Goal: Navigation & Orientation: Go to known website

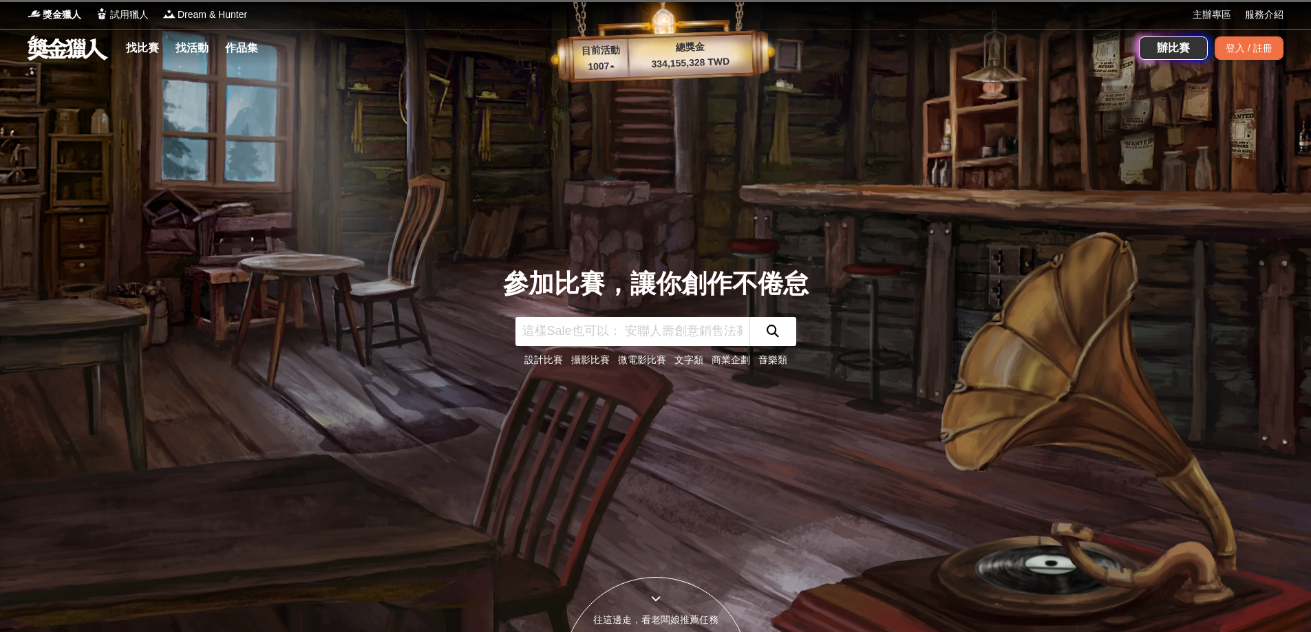
click at [535, 365] on link "設計比賽" at bounding box center [543, 359] width 39 height 11
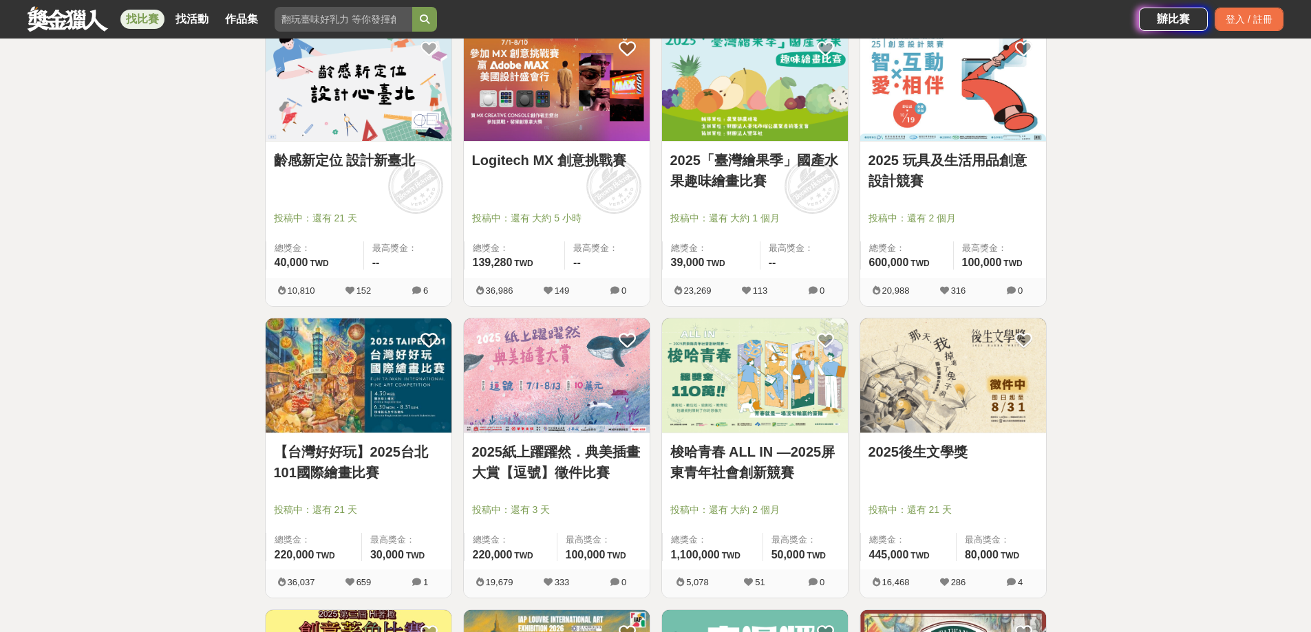
scroll to position [619, 0]
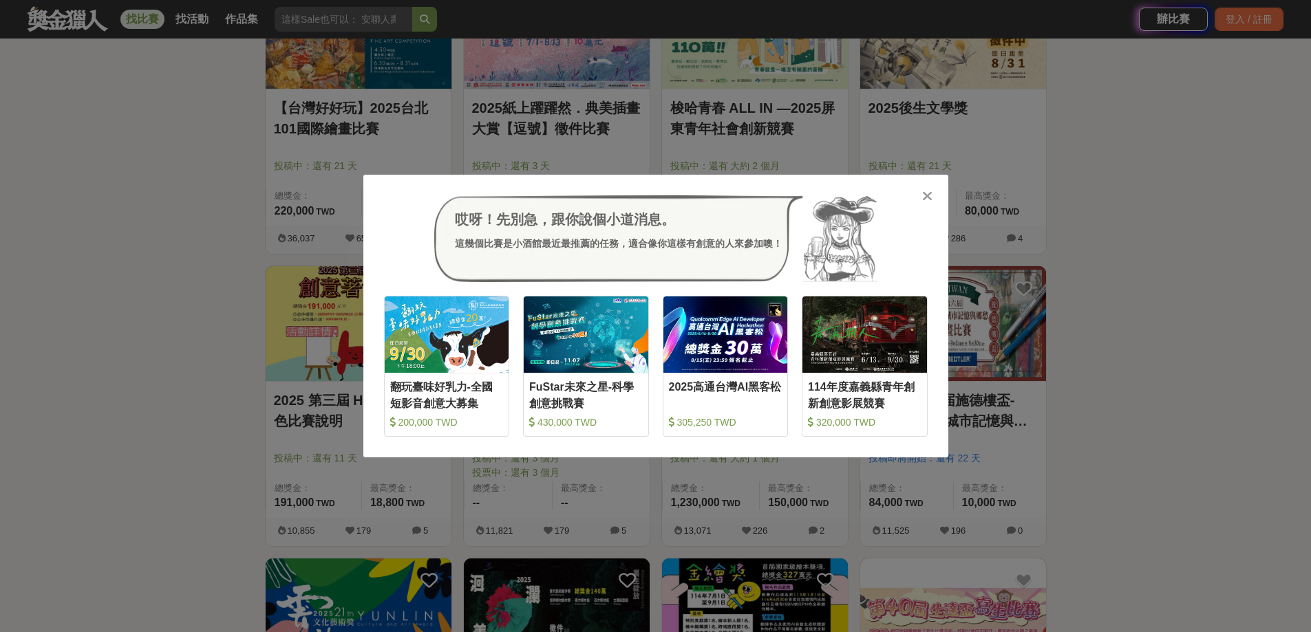
click at [922, 198] on icon at bounding box center [927, 196] width 10 height 14
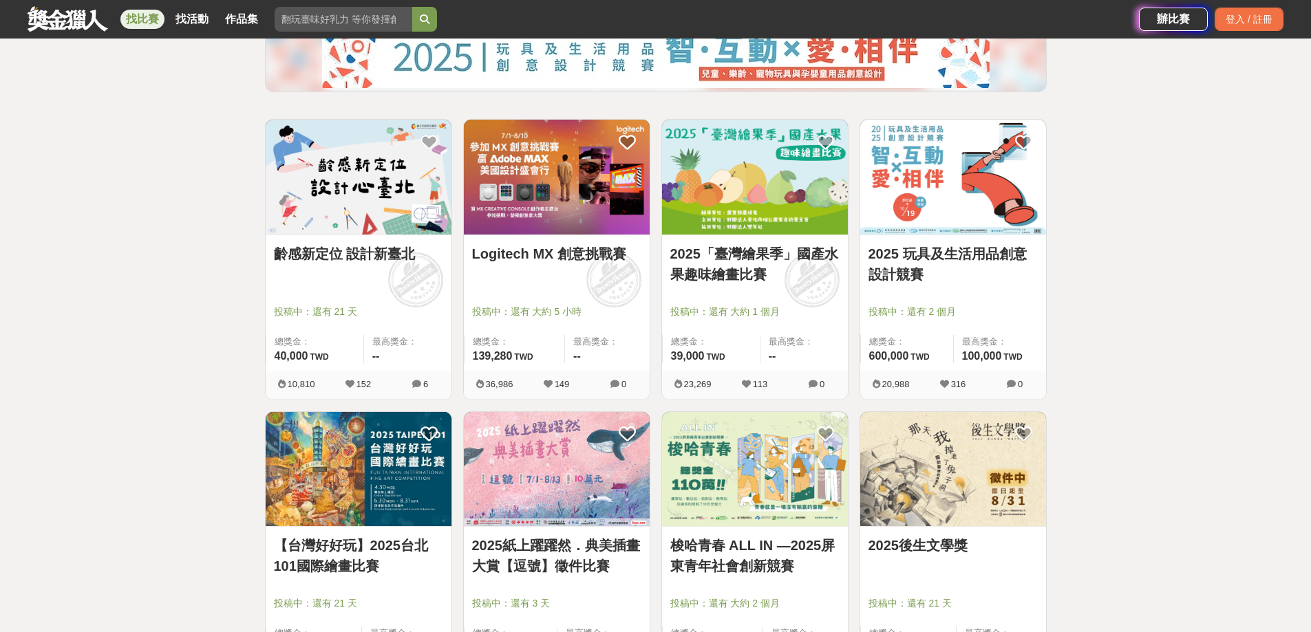
scroll to position [206, 0]
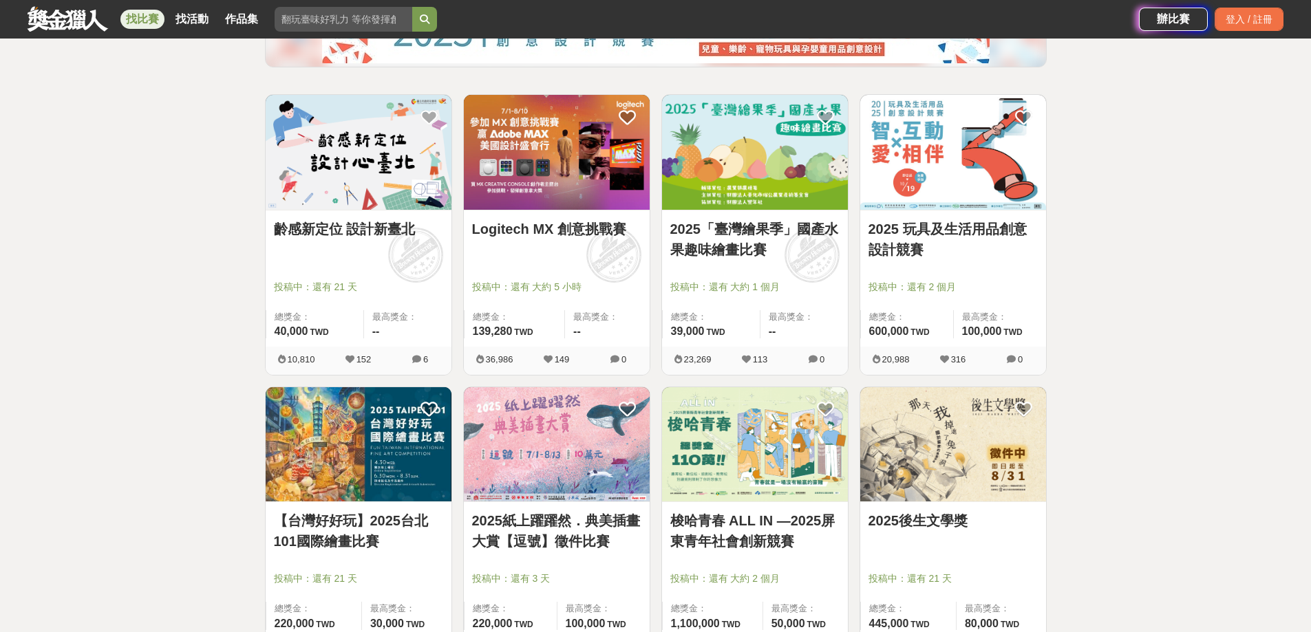
click at [522, 549] on link "2025紙上躍躍然．典美插畫大賞【逗號】徵件比賽" at bounding box center [556, 531] width 169 height 41
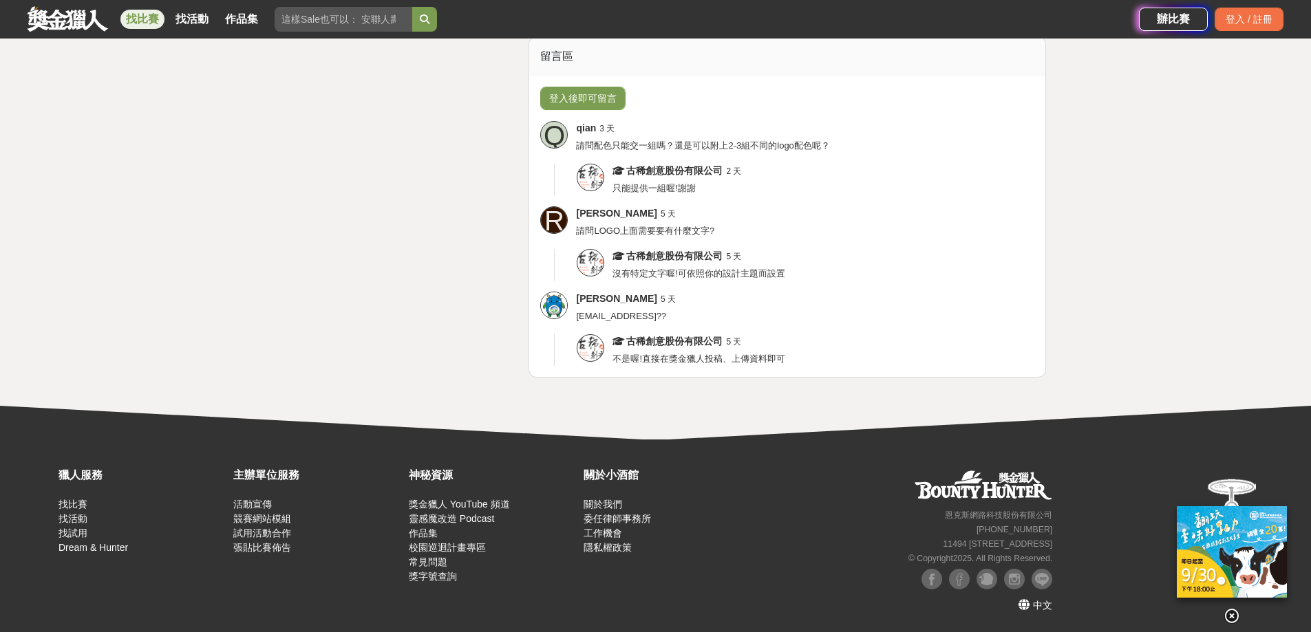
scroll to position [2821, 0]
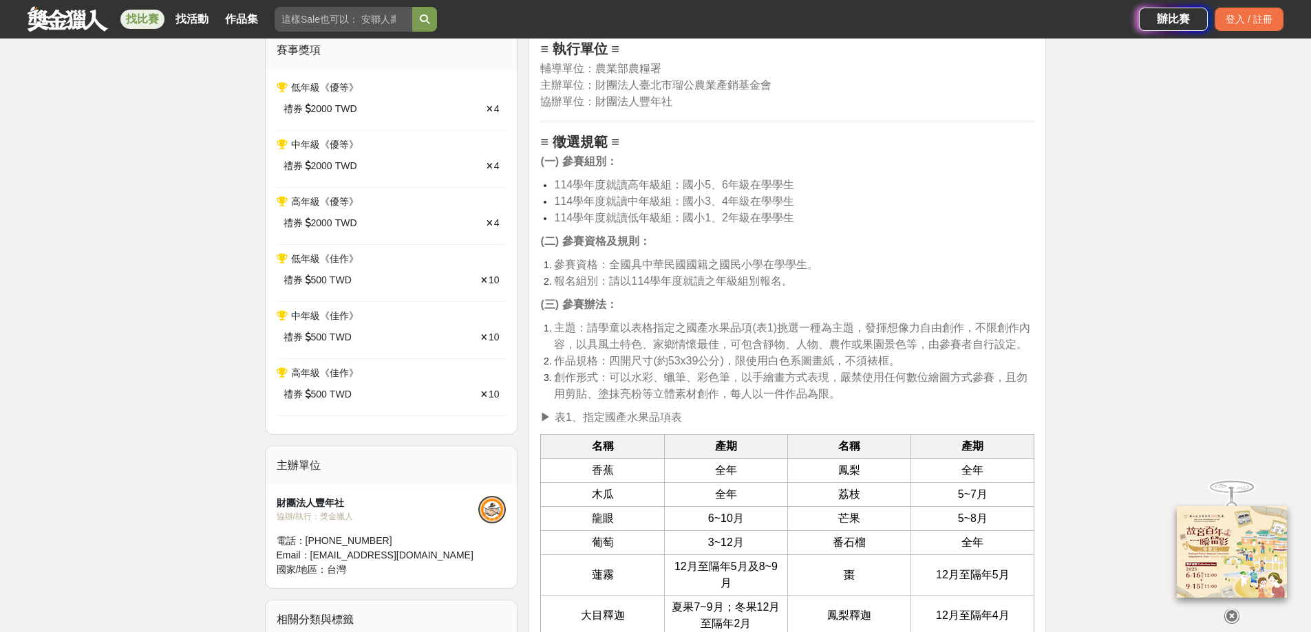
scroll to position [619, 0]
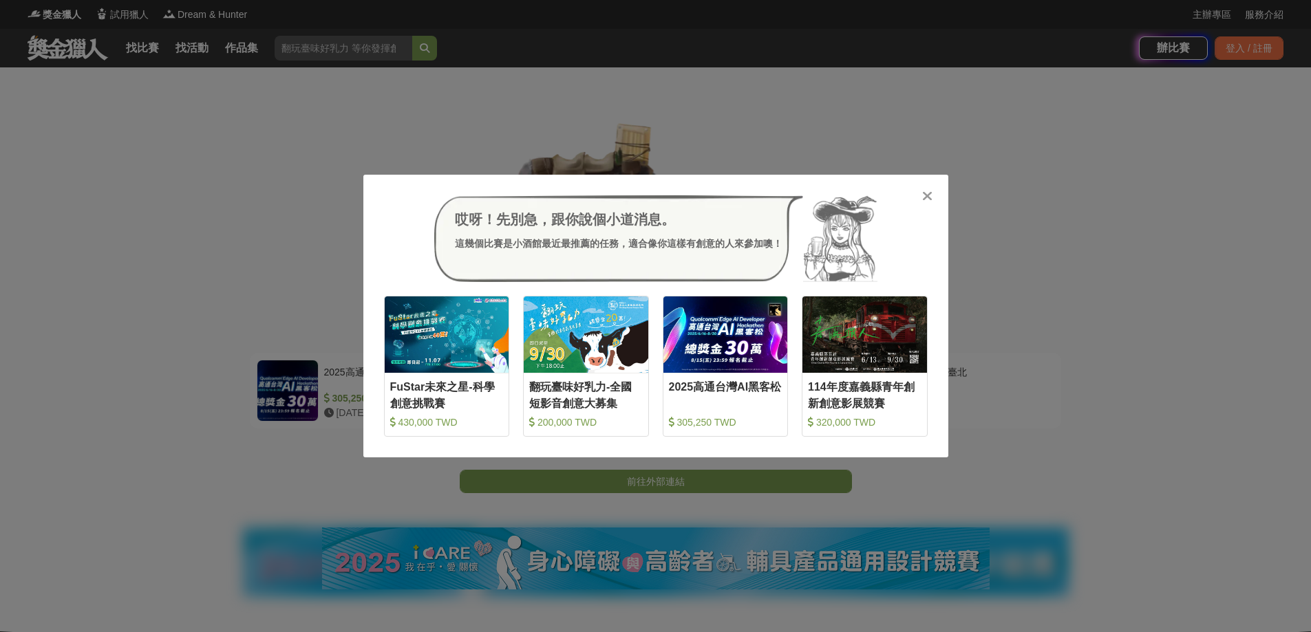
click at [925, 200] on icon at bounding box center [927, 196] width 10 height 14
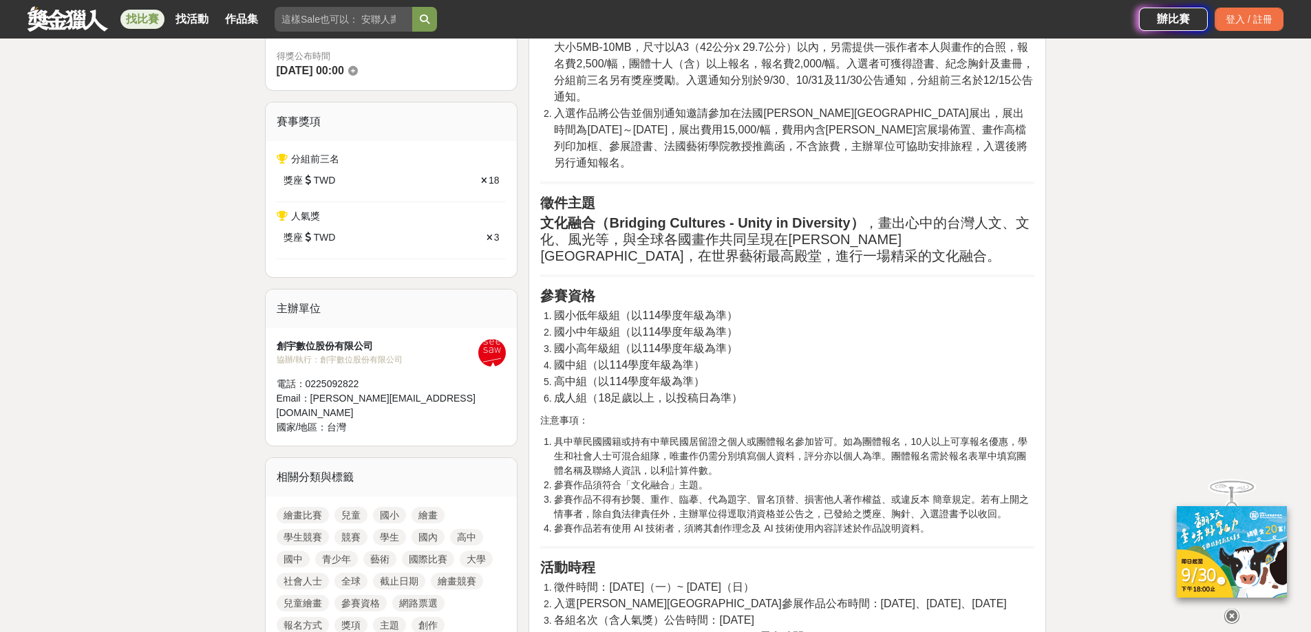
scroll to position [395, 0]
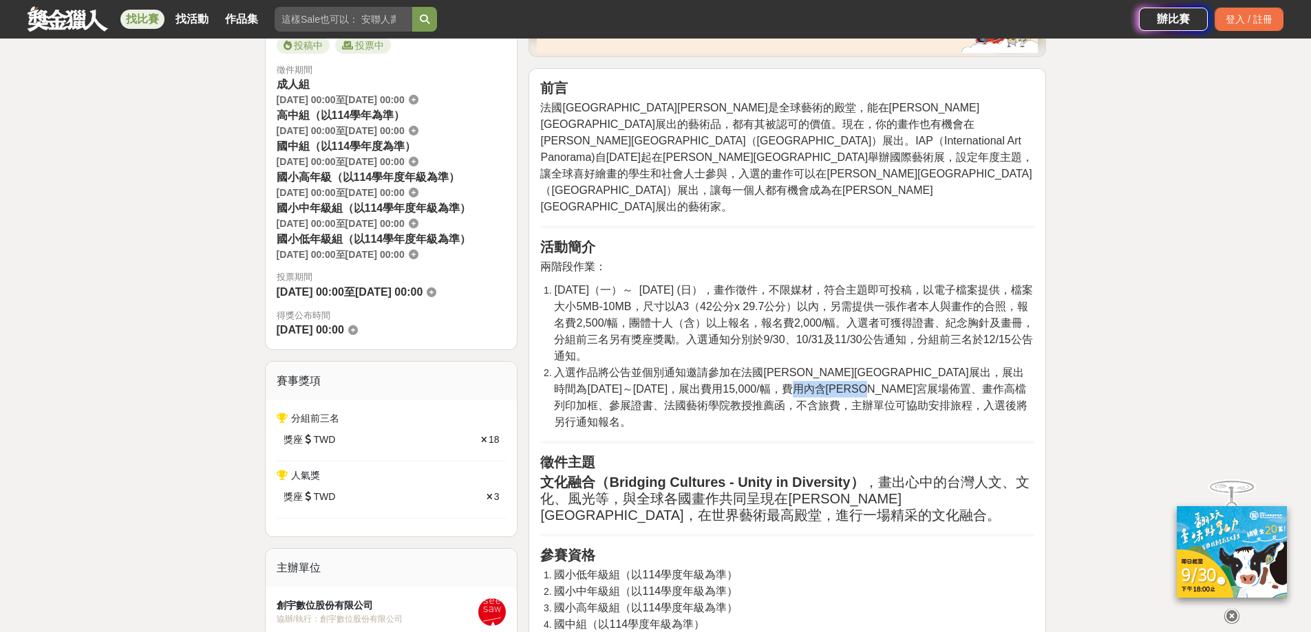
drag, startPoint x: 888, startPoint y: 404, endPoint x: 917, endPoint y: 410, distance: 28.9
click at [982, 405] on span "入選作品將公告並個別通知邀請參加在法國羅浮宮卡魯塞爾廳展出，展出時間為2026-01-16～2026-01-17，展出費用15,000/幅，費用內含羅浮宮展場…" at bounding box center [790, 397] width 473 height 61
drag, startPoint x: 684, startPoint y: 425, endPoint x: 799, endPoint y: 423, distance: 114.9
click at [799, 423] on li "入選作品將公告並個別通知邀請參加在法國羅浮宮卡魯塞爾廳展出，展出時間為2026-01-16～2026-01-17，展出費用15,000/幅，費用內含羅浮宮展場…" at bounding box center [794, 398] width 480 height 66
click at [683, 420] on span "入選作品將公告並個別通知邀請參加在法國羅浮宮卡魯塞爾廳展出，展出時間為2026-01-16～2026-01-17，展出費用15,000/幅，費用內含羅浮宮展場…" at bounding box center [790, 397] width 473 height 61
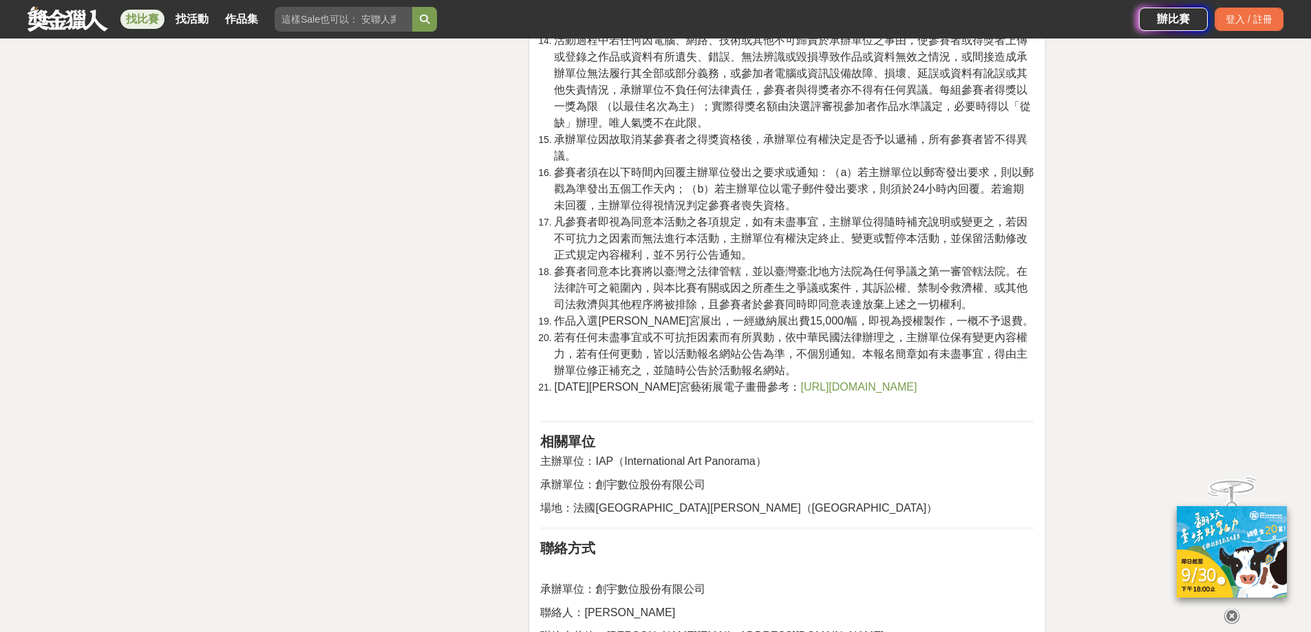
scroll to position [3010, 0]
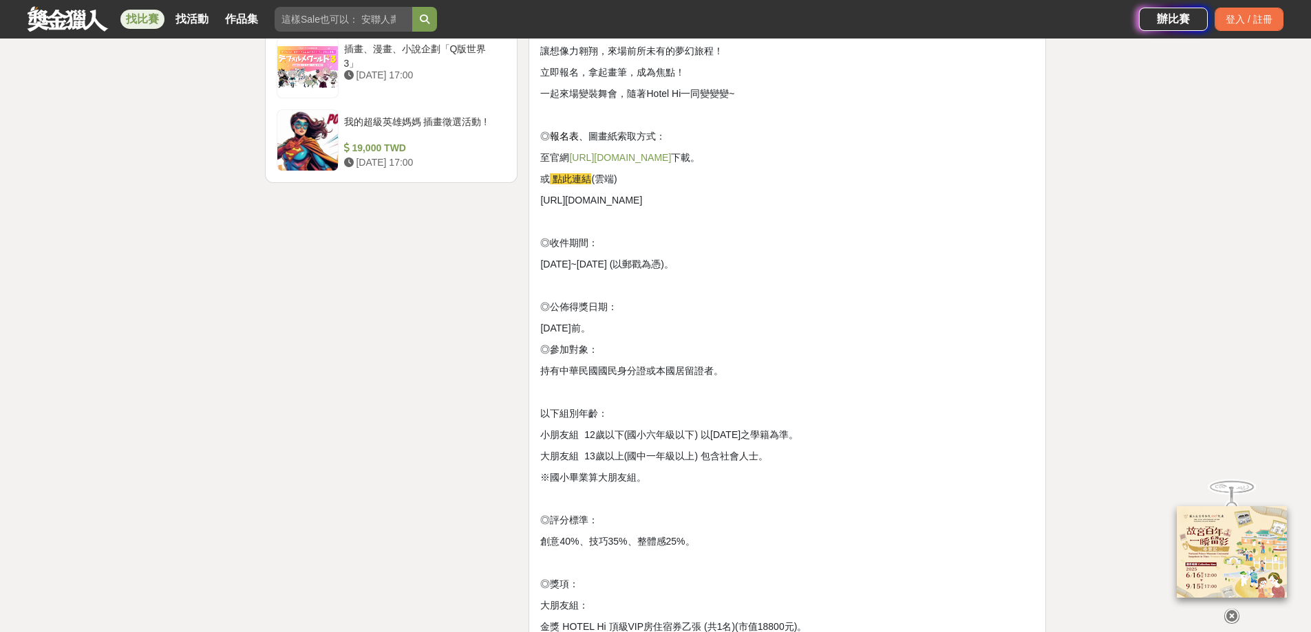
scroll to position [1927, 0]
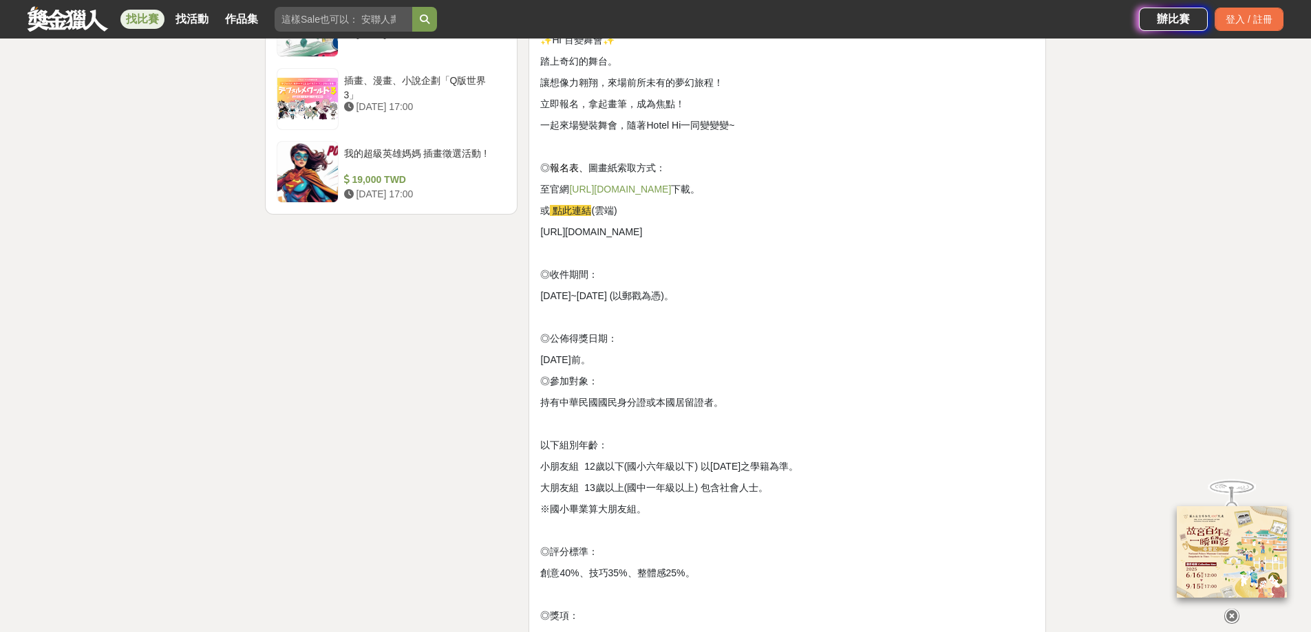
click at [671, 195] on link "http://www.hotelhi.com.tw/" at bounding box center [620, 189] width 102 height 11
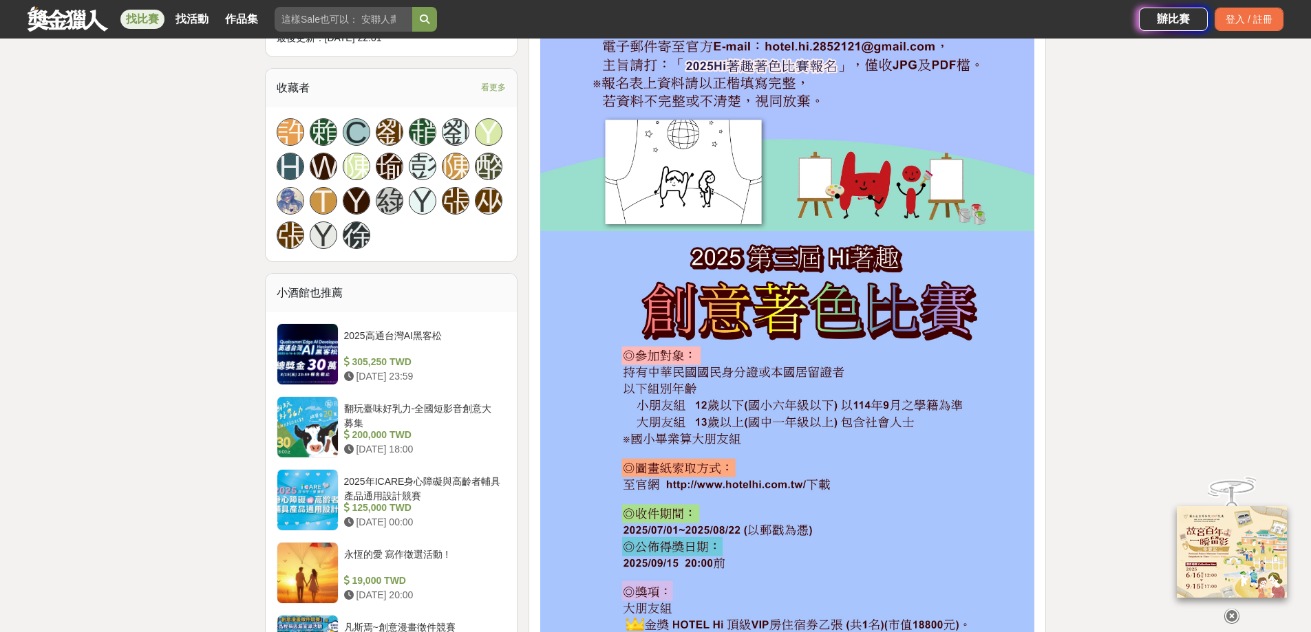
scroll to position [826, 0]
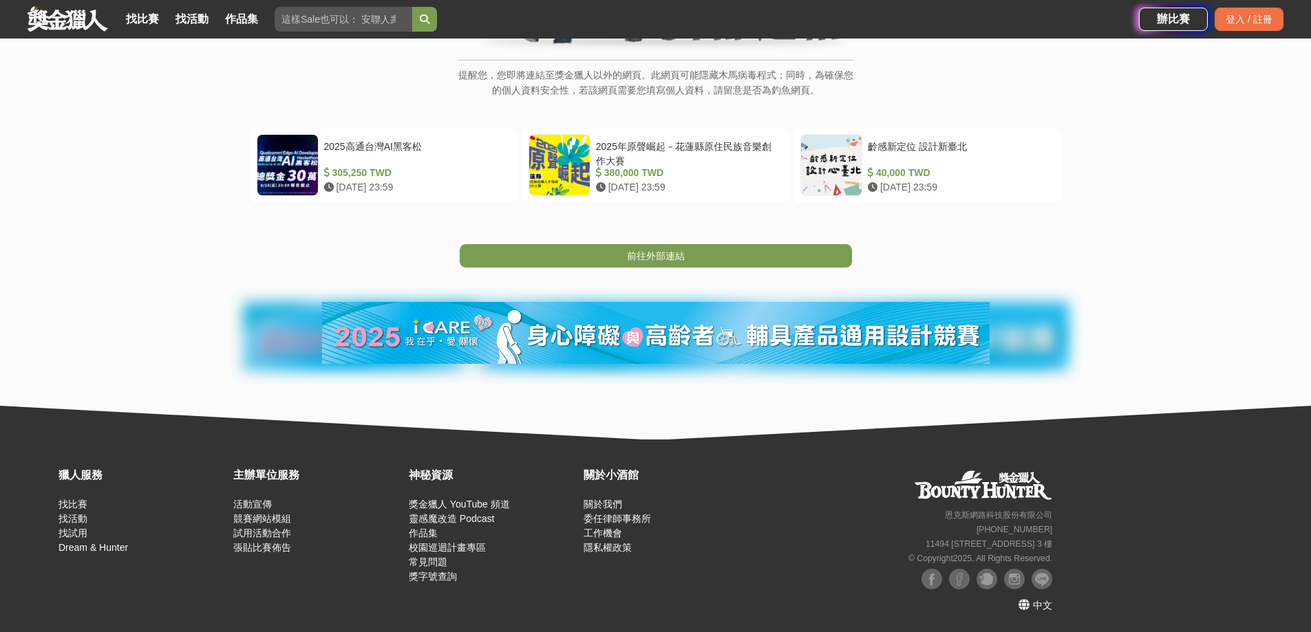
scroll to position [261, 0]
click at [736, 257] on link "前往外部連結" at bounding box center [656, 255] width 392 height 23
